Goal: Task Accomplishment & Management: Manage account settings

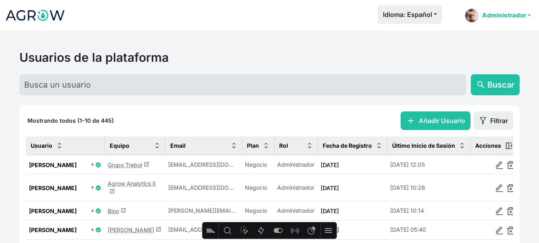
click at [497, 12] on link "Administrador" at bounding box center [498, 15] width 73 height 21
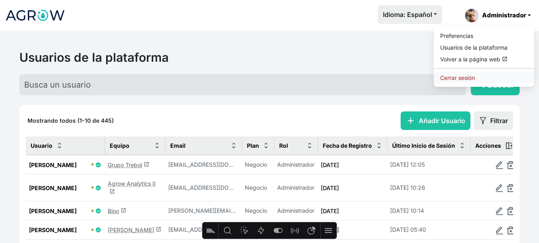
click at [467, 73] on link "Cerrar sesión" at bounding box center [484, 78] width 100 height 12
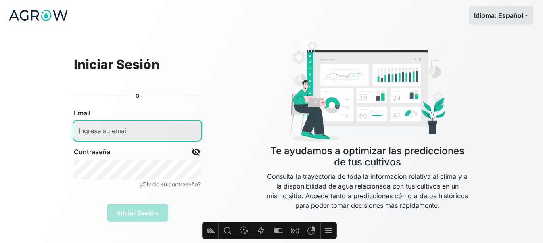
click at [174, 125] on input "email" at bounding box center [137, 130] width 127 height 19
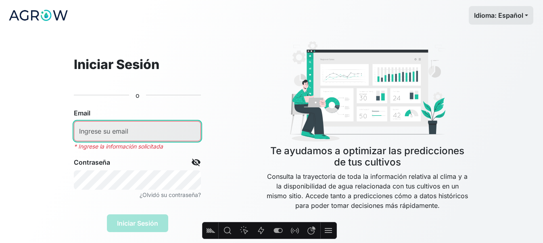
type input "[PERSON_NAME][EMAIL_ADDRESS][PERSON_NAME][DOMAIN_NAME]"
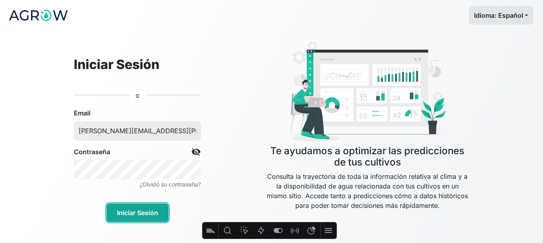
click at [162, 216] on button "Iniciar Sesión" at bounding box center [138, 212] width 62 height 19
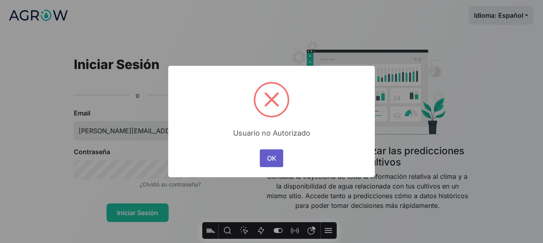
click at [268, 162] on button "OK" at bounding box center [271, 158] width 23 height 18
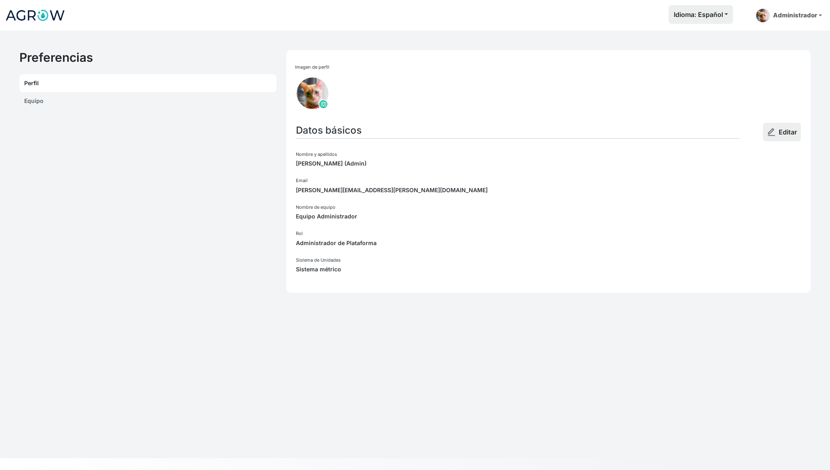
click at [90, 101] on link "Equipo" at bounding box center [147, 101] width 257 height 18
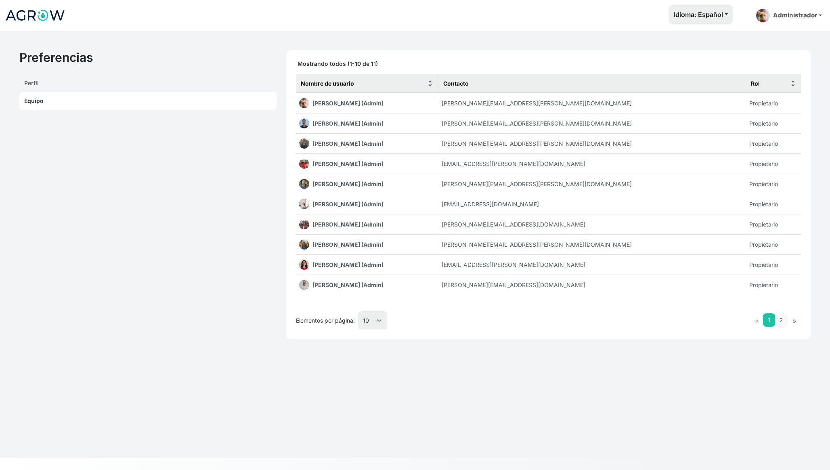
click at [781, 323] on link "2" at bounding box center [781, 319] width 13 height 13
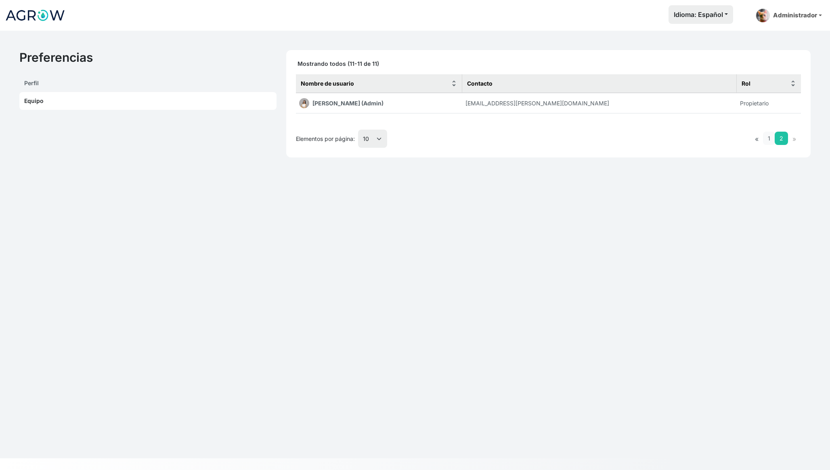
click at [767, 141] on link "1" at bounding box center [769, 138] width 12 height 13
